Goal: Navigation & Orientation: Find specific page/section

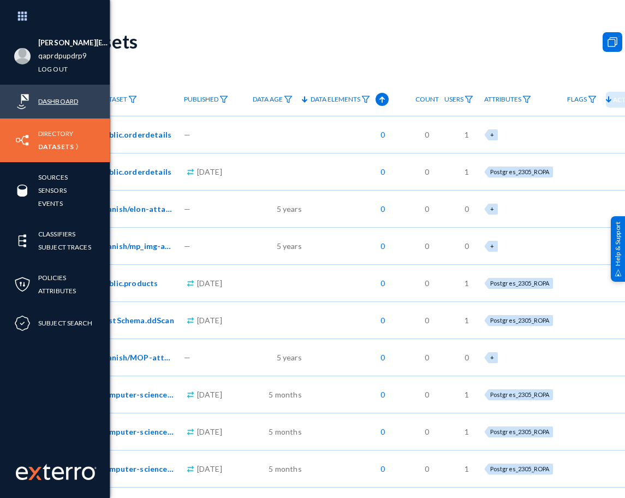
click at [69, 100] on link "Dashboard" at bounding box center [58, 101] width 40 height 13
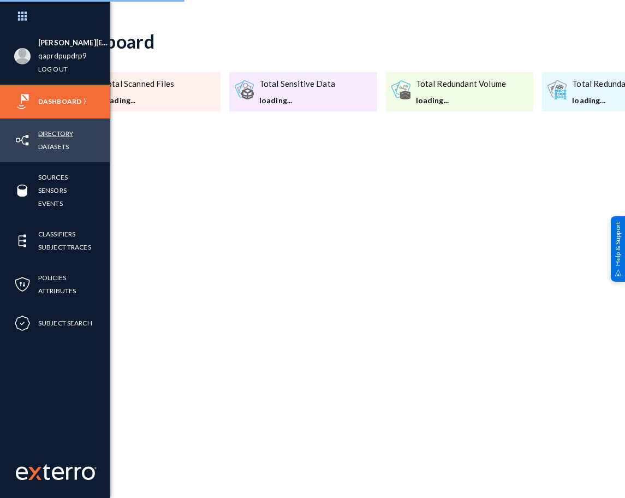
click at [63, 128] on link "Directory" at bounding box center [55, 133] width 35 height 13
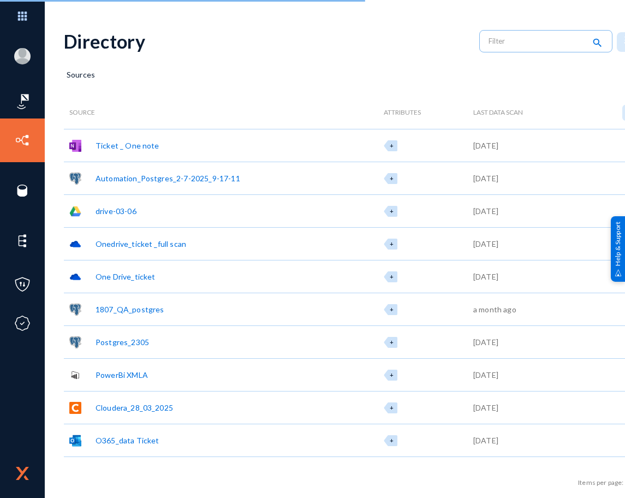
click at [127, 276] on div "One Drive_ticket" at bounding box center [126, 276] width 60 height 11
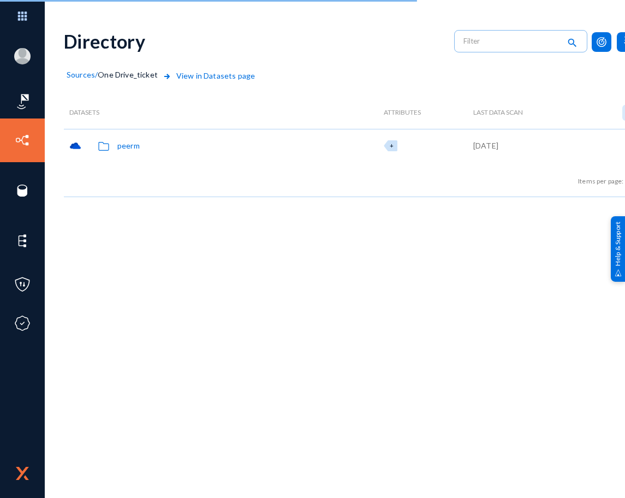
click at [127, 145] on div "peerm" at bounding box center [128, 145] width 22 height 11
click at [137, 146] on div "Documents" at bounding box center [137, 145] width 40 height 11
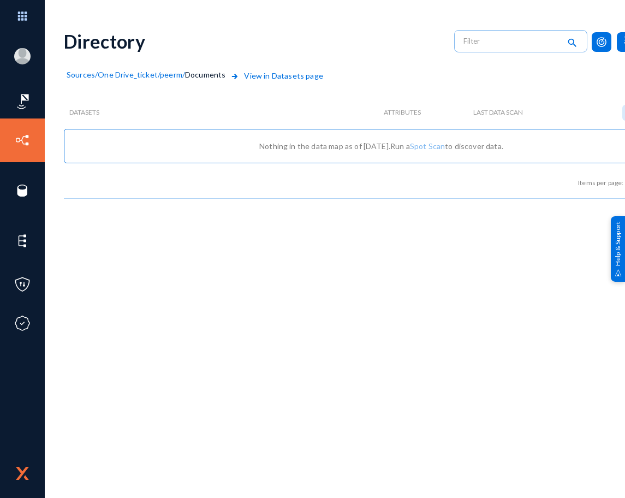
click at [84, 76] on span "Sources" at bounding box center [81, 74] width 28 height 9
checkbox input "false"
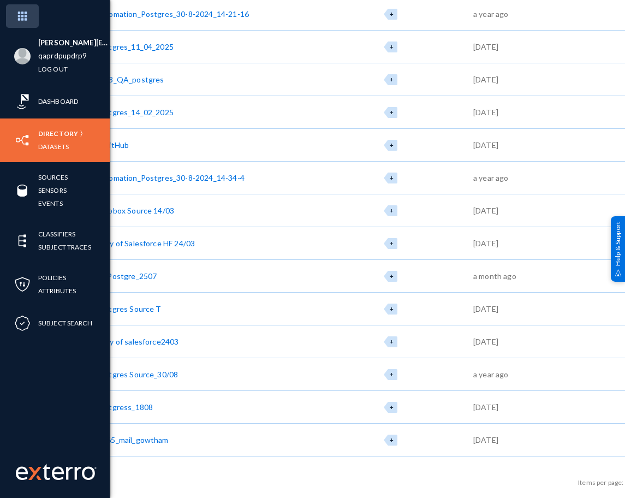
scroll to position [839, 0]
